Goal: Information Seeking & Learning: Learn about a topic

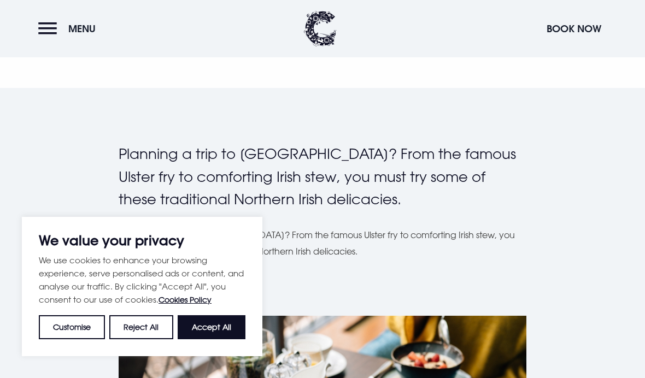
scroll to position [309, 0]
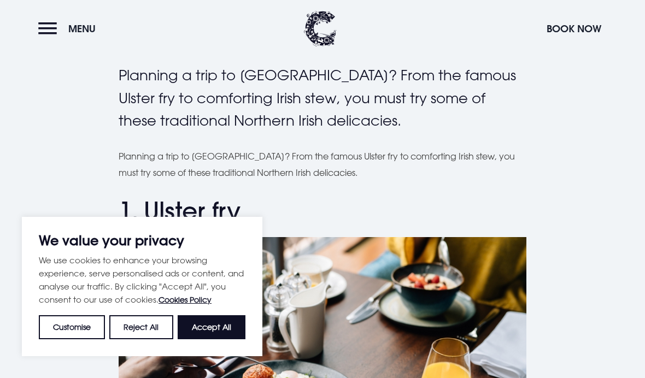
click at [238, 339] on button "Accept All" at bounding box center [212, 327] width 68 height 24
checkbox input "true"
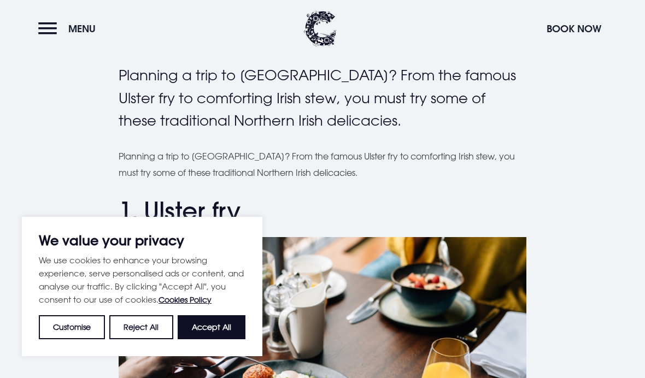
checkbox input "true"
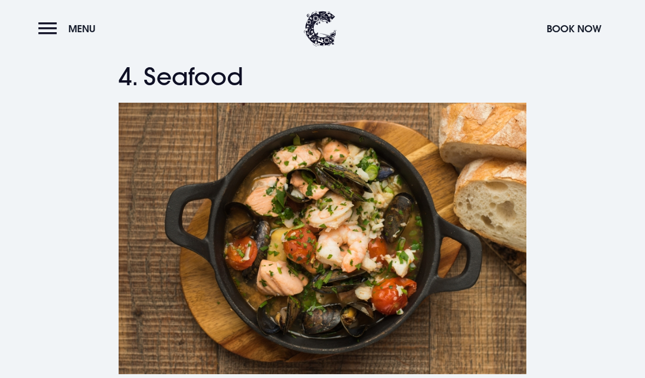
scroll to position [1041, 0]
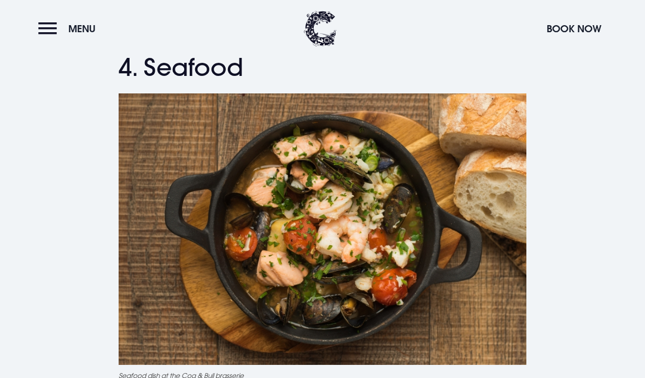
click at [497, 113] on img at bounding box center [323, 228] width 408 height 271
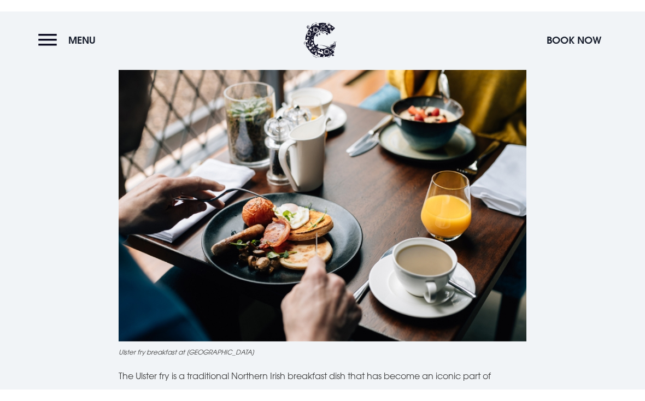
scroll to position [505, 0]
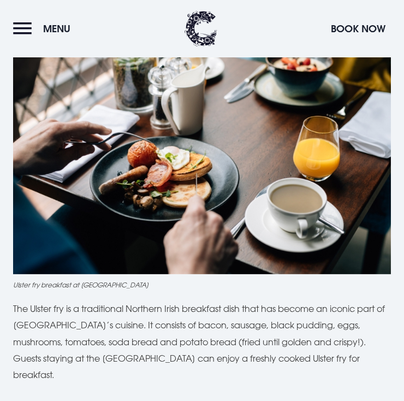
click at [192, 152] on img at bounding box center [202, 148] width 378 height 252
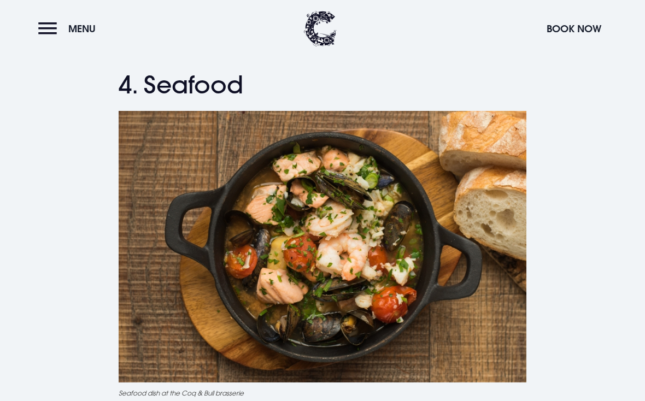
scroll to position [1049, 0]
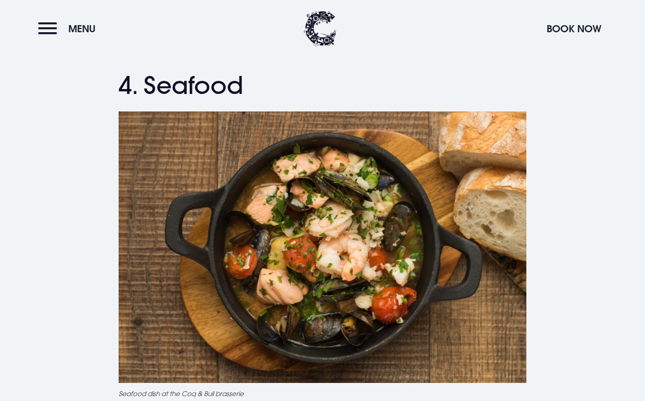
click at [401, 224] on img at bounding box center [323, 246] width 408 height 271
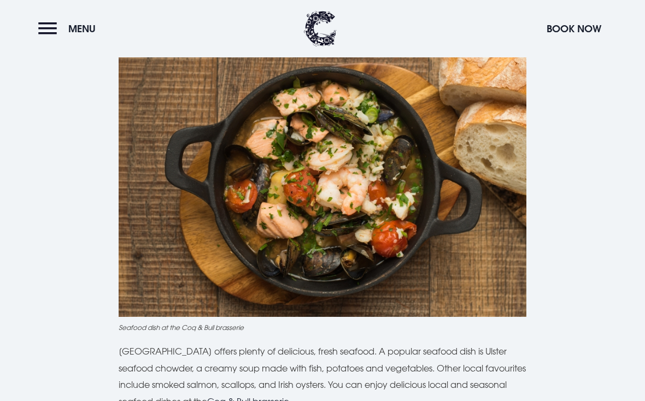
scroll to position [1115, 0]
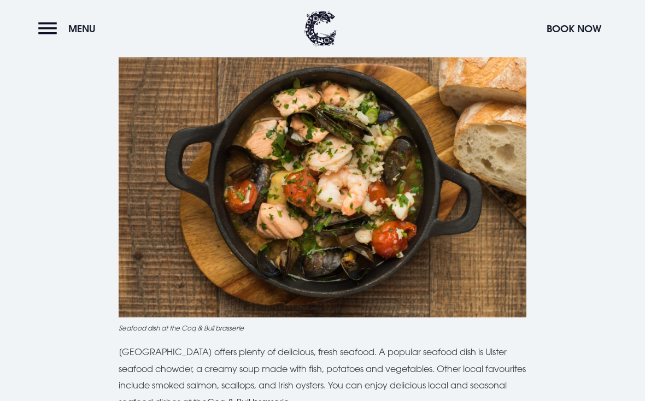
click at [398, 191] on img at bounding box center [323, 181] width 408 height 271
click at [397, 220] on img at bounding box center [323, 181] width 408 height 271
click at [394, 240] on img at bounding box center [323, 181] width 408 height 271
click at [393, 240] on img at bounding box center [323, 181] width 408 height 271
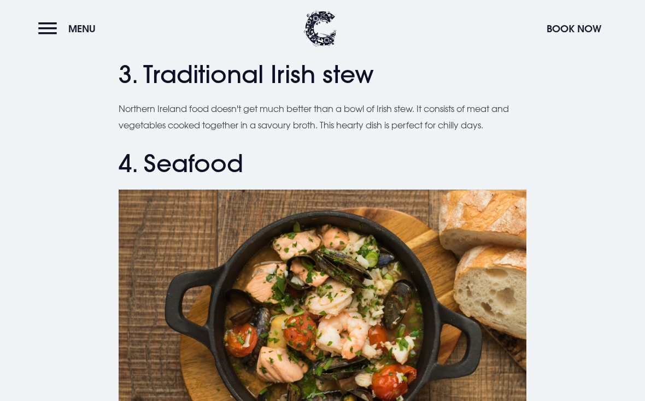
scroll to position [974, 0]
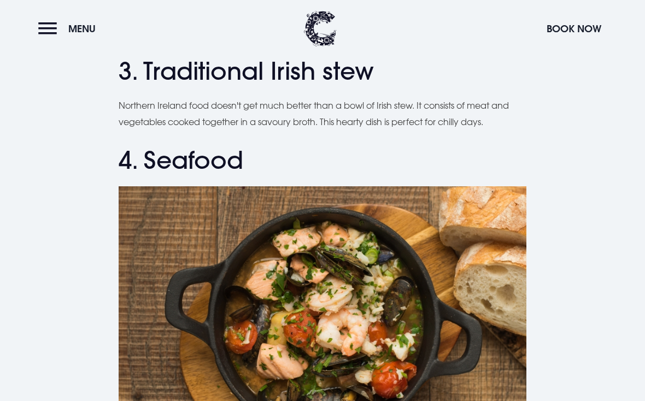
click at [448, 273] on img at bounding box center [323, 321] width 408 height 271
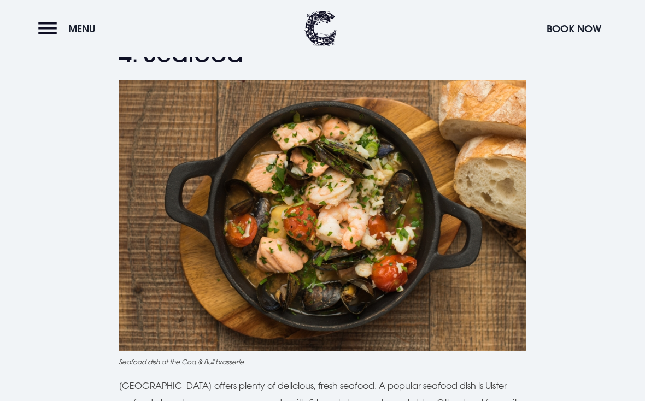
scroll to position [1080, 0]
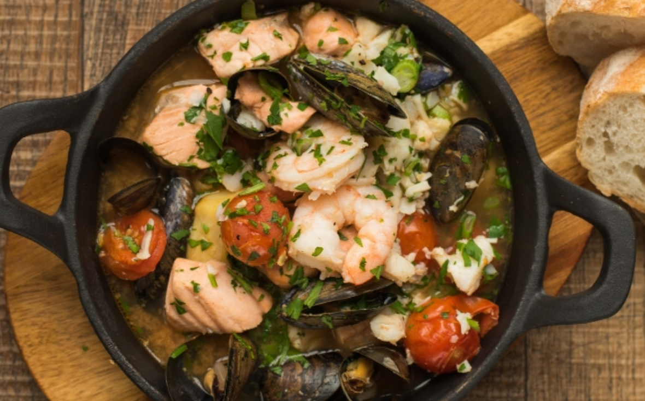
click at [194, 80] on img at bounding box center [323, 215] width 408 height 271
click at [215, 80] on img at bounding box center [323, 215] width 408 height 271
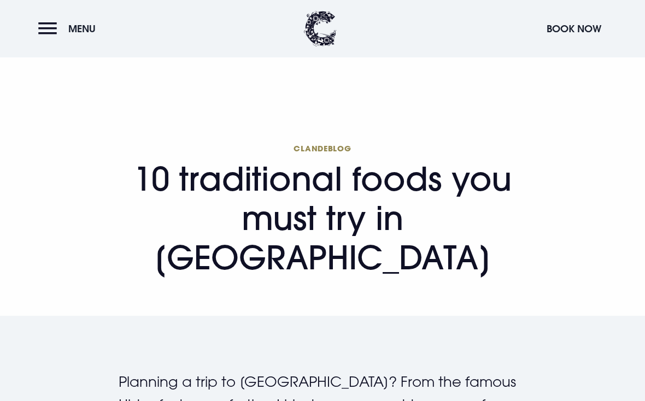
scroll to position [0, 0]
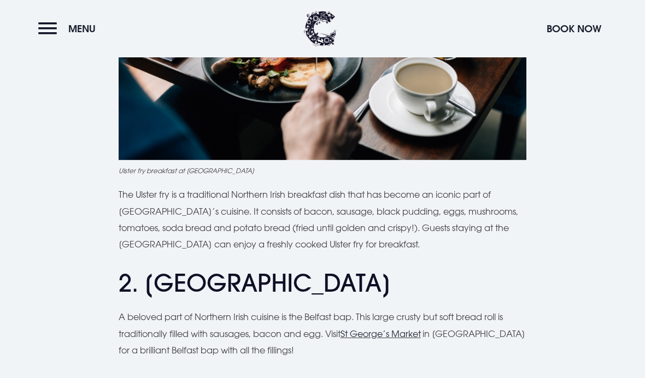
scroll to position [604, 0]
